Goal: Transaction & Acquisition: Obtain resource

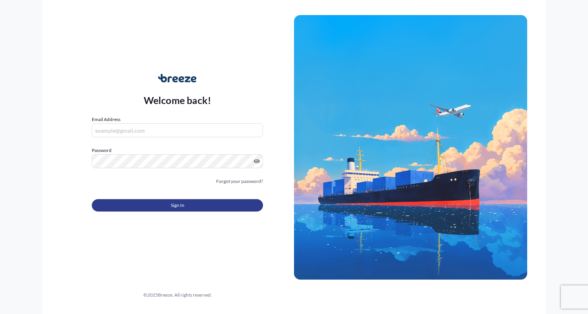
type input "[EMAIL_ADDRESS][DOMAIN_NAME]"
click at [143, 210] on button "Sign In" at bounding box center [177, 205] width 171 height 12
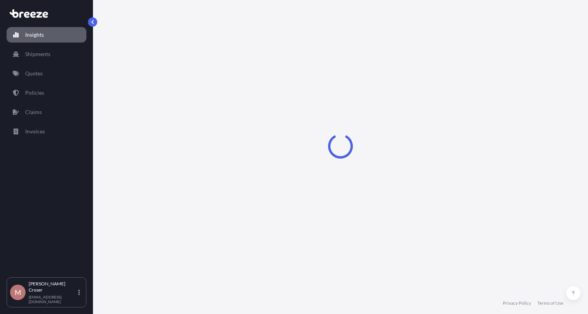
select select "2025"
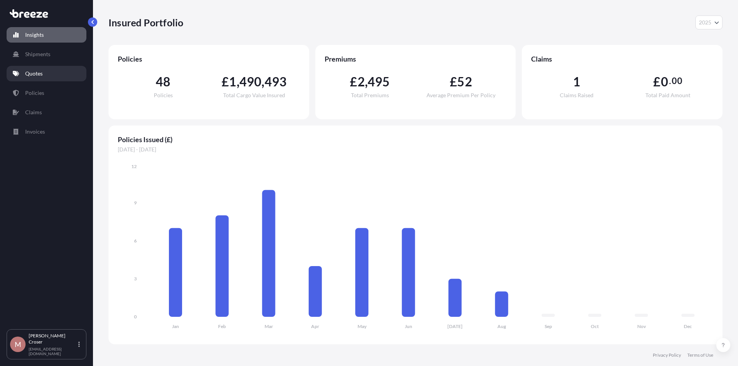
click at [30, 77] on p "Quotes" at bounding box center [33, 74] width 17 height 8
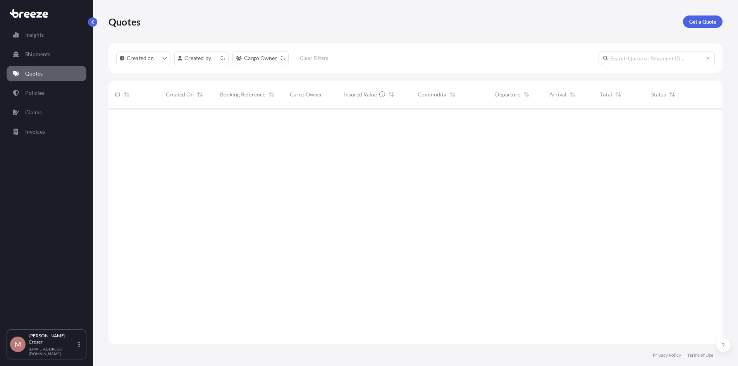
scroll to position [234, 608]
click at [588, 20] on p "Get a Quote" at bounding box center [702, 22] width 27 height 8
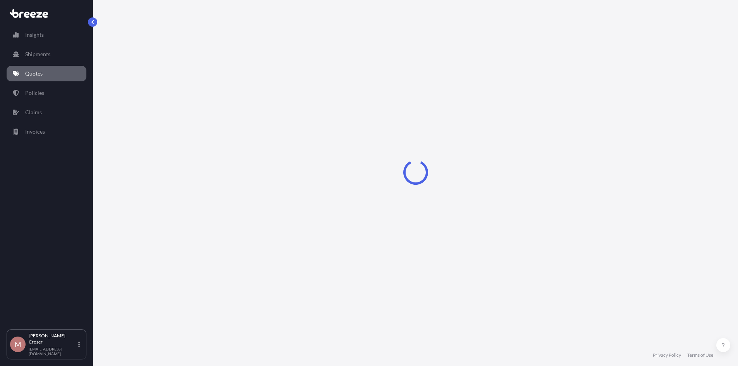
scroll to position [4, 0]
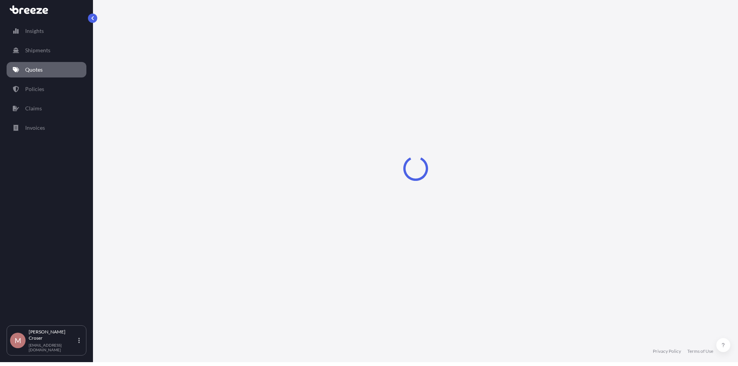
select select "Road"
select select "Sea"
select select "1"
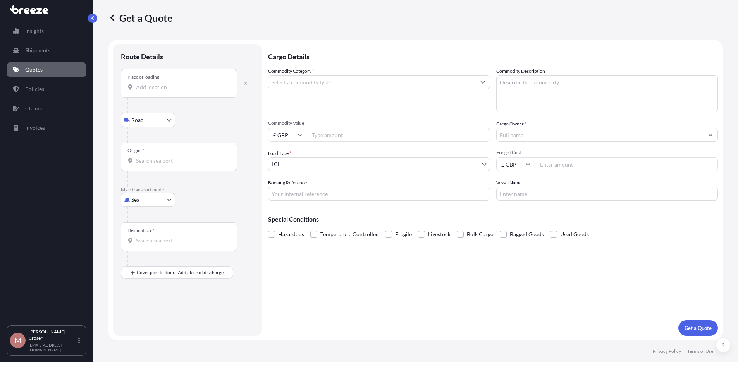
click at [165, 88] on input "Place of loading" at bounding box center [181, 87] width 91 height 8
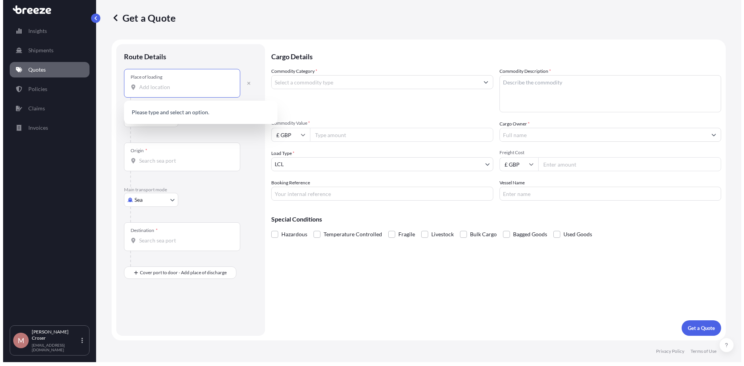
scroll to position [0, 0]
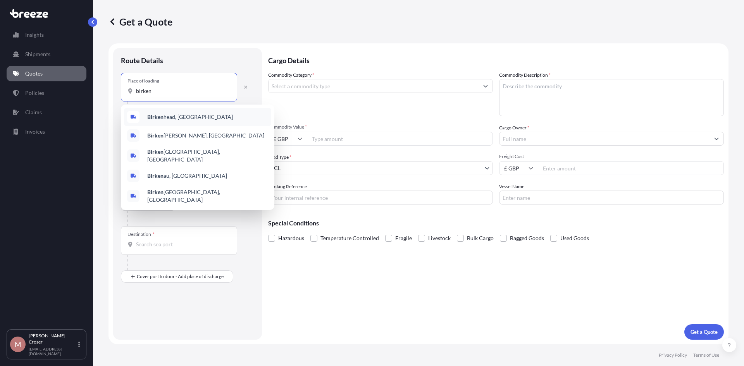
click at [163, 120] on span "Birken head, [GEOGRAPHIC_DATA]" at bounding box center [190, 117] width 86 height 8
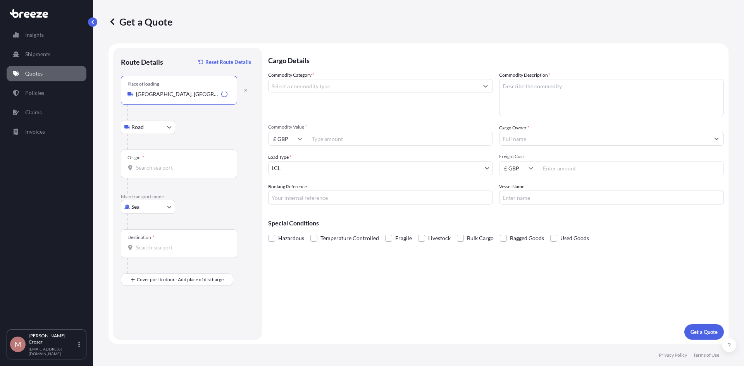
type input "[GEOGRAPHIC_DATA], [GEOGRAPHIC_DATA]"
click at [156, 129] on body "0 options available. 5 options available. 0 options available. 5 options availa…" at bounding box center [372, 183] width 744 height 366
click at [149, 172] on div "Origin *" at bounding box center [179, 163] width 116 height 29
click at [149, 172] on input "Origin *" at bounding box center [181, 168] width 91 height 8
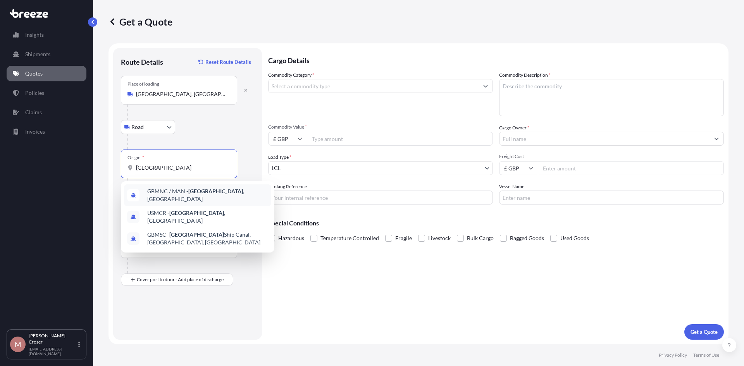
click at [172, 194] on span "GBMNC / MAN - [GEOGRAPHIC_DATA] , [GEOGRAPHIC_DATA]" at bounding box center [207, 194] width 121 height 15
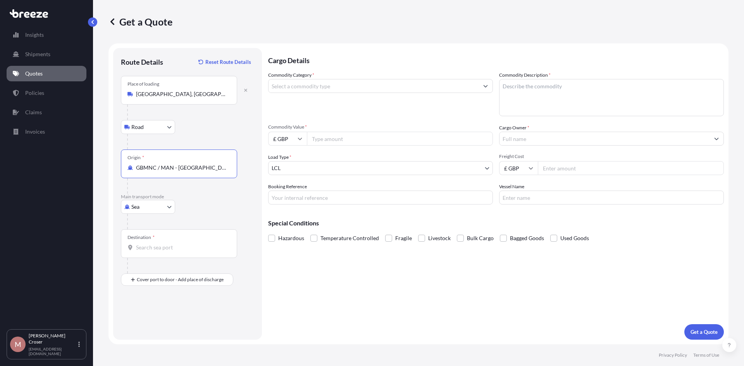
type input "GBMNC / MAN - [GEOGRAPHIC_DATA], [GEOGRAPHIC_DATA]"
click at [155, 206] on body "0 options available. 3 options available. Insights Shipments Quotes Policies Cl…" at bounding box center [372, 183] width 744 height 366
click at [146, 241] on div "Air" at bounding box center [148, 241] width 48 height 14
select select "Air"
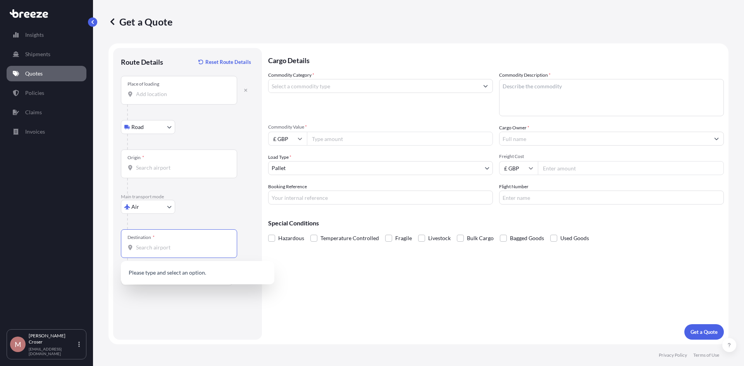
click at [149, 246] on input "Destination *" at bounding box center [181, 248] width 91 height 8
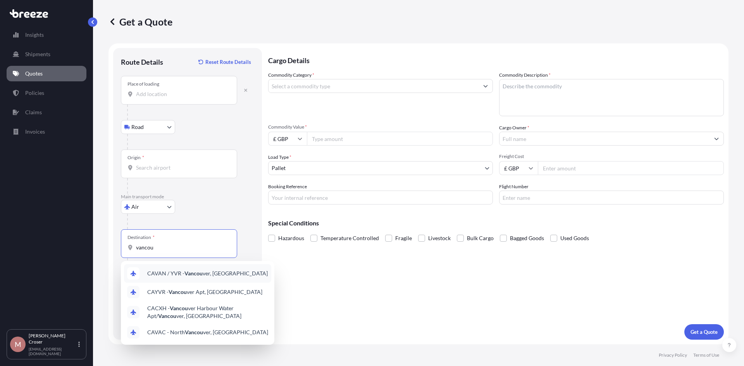
click at [167, 277] on div "CAVAN / YVR - Vancou ver, [GEOGRAPHIC_DATA]" at bounding box center [197, 273] width 147 height 19
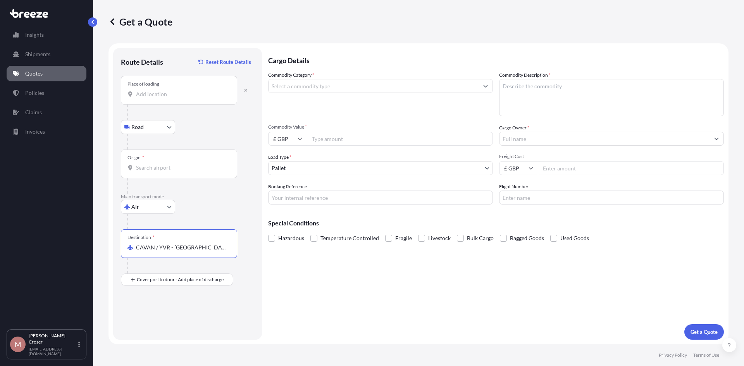
type input "CAVAN / YVR - [GEOGRAPHIC_DATA], [GEOGRAPHIC_DATA]"
click at [327, 87] on input "Commodity Category *" at bounding box center [373, 86] width 210 height 14
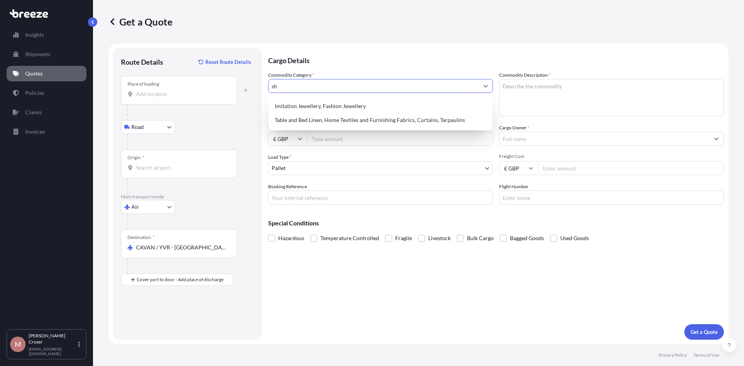
type input "s"
click at [333, 120] on div "Electrical Machinery and Equipment" at bounding box center [380, 120] width 218 height 14
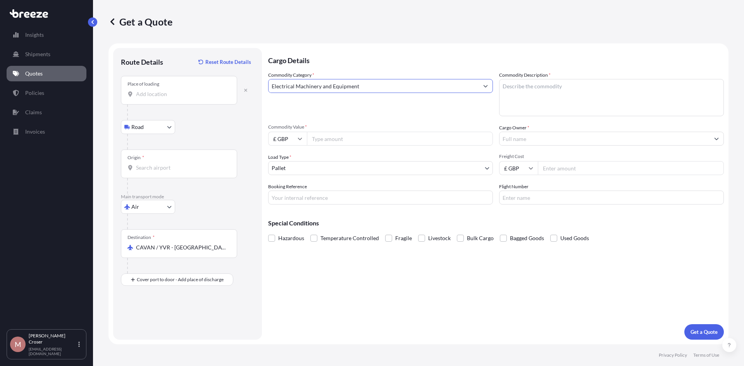
type input "Electrical Machinery and Equipment"
click at [529, 91] on textarea "Commodity Description *" at bounding box center [611, 97] width 225 height 37
type textarea "Ship Spares"
click at [295, 142] on input "£ GBP" at bounding box center [287, 139] width 39 height 14
click at [286, 188] on div "$ USD" at bounding box center [287, 192] width 33 height 15
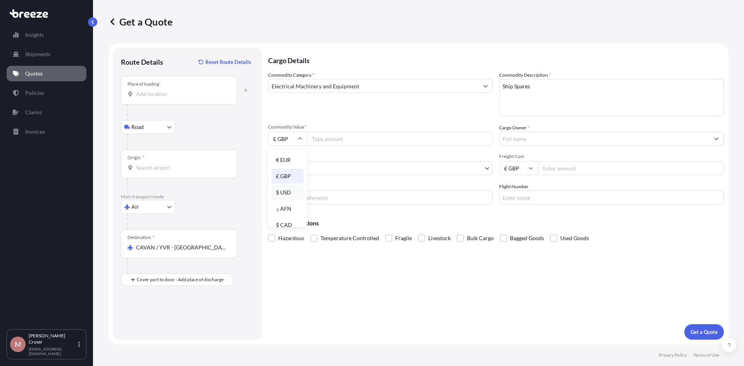
type input "$ USD"
click at [319, 143] on input "Commodity Value *" at bounding box center [400, 139] width 186 height 14
type input "17174.36"
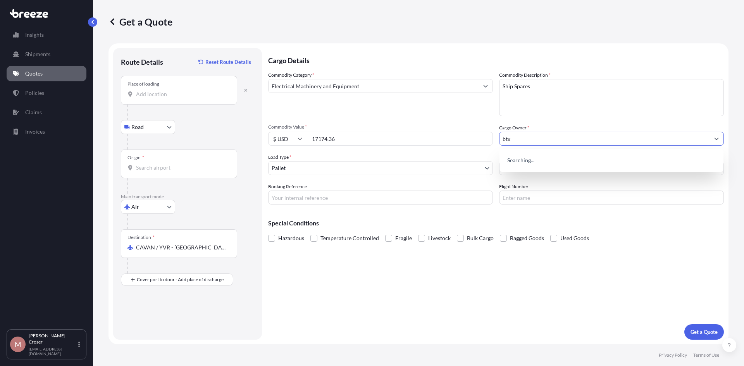
type input "btx"
click at [562, 169] on input "Freight Cost" at bounding box center [631, 168] width 186 height 14
type input "750"
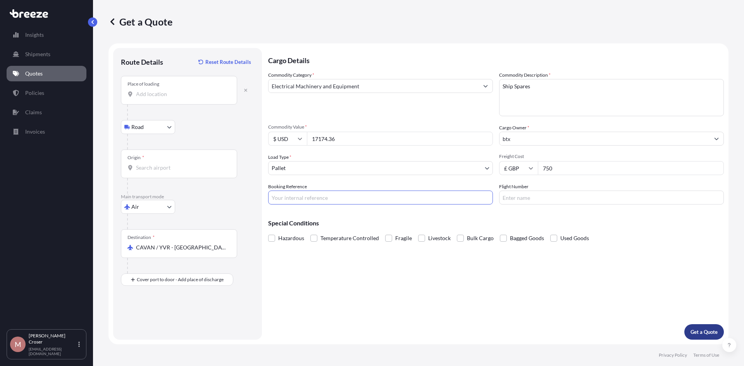
click at [588, 314] on p "Get a Quote" at bounding box center [703, 332] width 27 height 8
click at [191, 92] on input "Place of loading Please select a place of loading" at bounding box center [181, 94] width 91 height 8
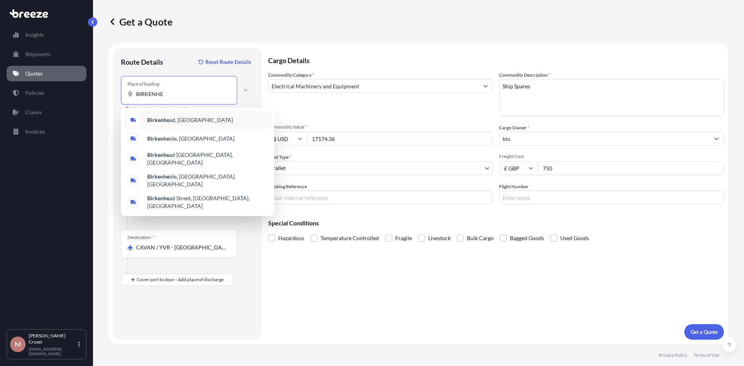
click at [179, 115] on div "Birkenhe ad, [GEOGRAPHIC_DATA]" at bounding box center [197, 120] width 147 height 19
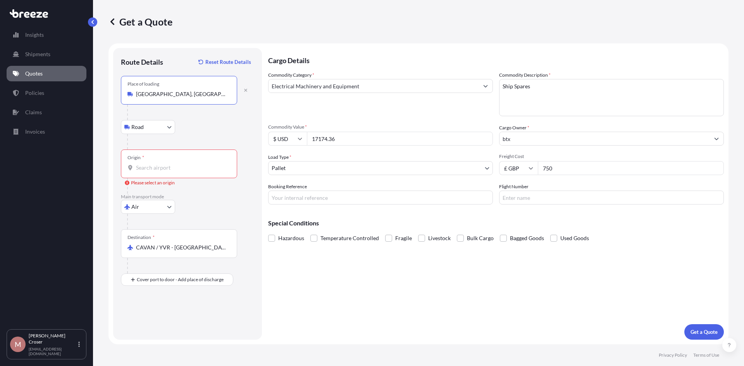
type input "[GEOGRAPHIC_DATA], [GEOGRAPHIC_DATA]"
click at [165, 159] on div "Origin *" at bounding box center [179, 163] width 116 height 29
click at [165, 164] on input "Origin * Please select an origin" at bounding box center [181, 168] width 91 height 8
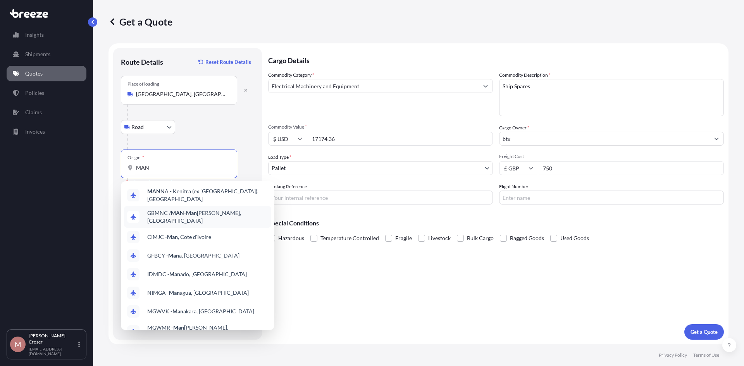
click at [166, 213] on span "GBMNC / MAN - Man [PERSON_NAME], [GEOGRAPHIC_DATA]" at bounding box center [207, 216] width 121 height 15
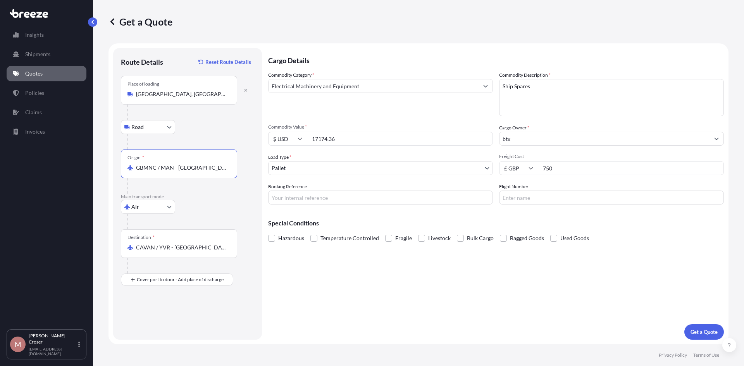
type input "GBMNC / MAN - [GEOGRAPHIC_DATA], [GEOGRAPHIC_DATA]"
click at [588, 314] on p "Get a Quote" at bounding box center [703, 332] width 27 height 8
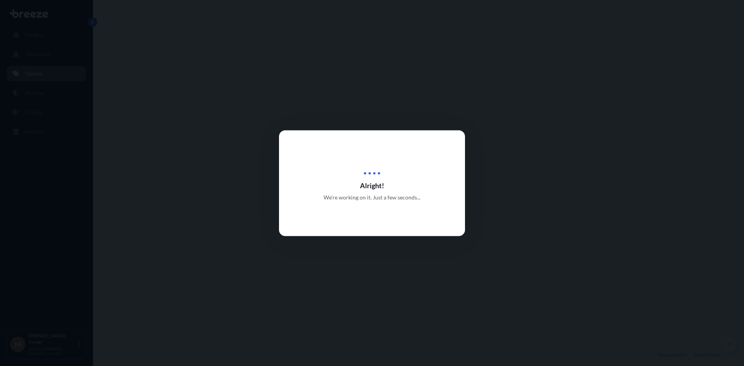
select select "Road"
select select "Air"
select select "1"
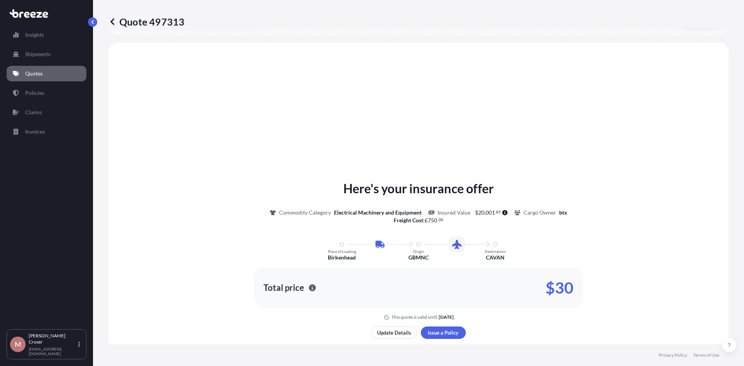
scroll to position [264, 0]
